Goal: Task Accomplishment & Management: Manage account settings

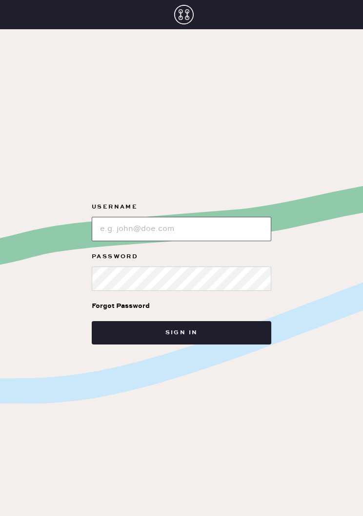
click at [121, 235] on input "loginName" at bounding box center [181, 229] width 179 height 24
type input "Reformationsomerset"
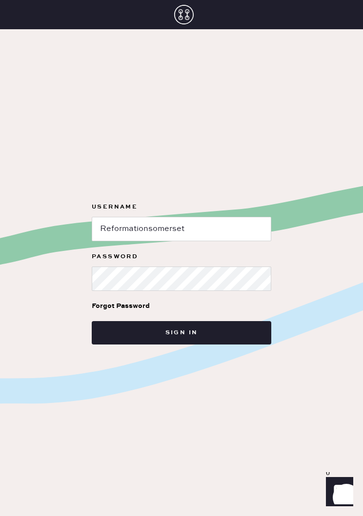
click at [123, 336] on button "Sign in" at bounding box center [181, 332] width 179 height 23
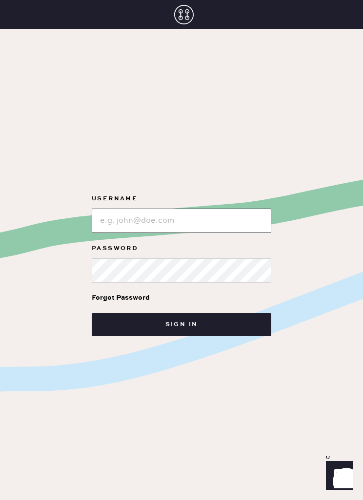
click at [113, 228] on input "loginName" at bounding box center [181, 221] width 179 height 24
type input "Reformationsomerset"
click at [118, 336] on button "Sign in" at bounding box center [181, 324] width 179 height 23
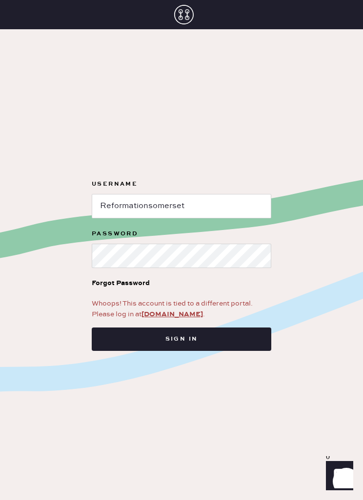
click at [162, 319] on link "[DOMAIN_NAME]" at bounding box center [171, 314] width 61 height 9
